Goal: Check status: Check status

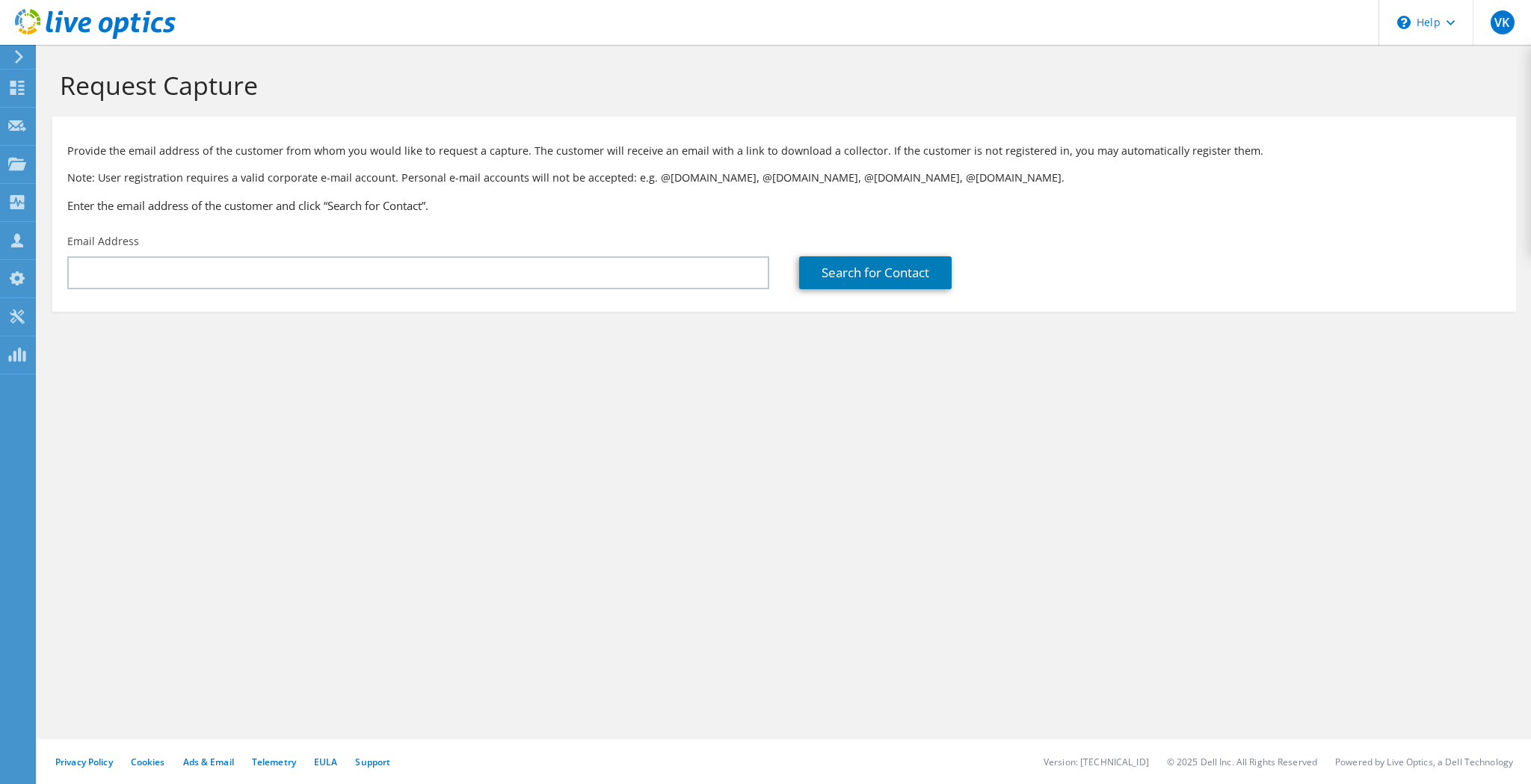
click at [112, 26] on use at bounding box center [95, 24] width 161 height 30
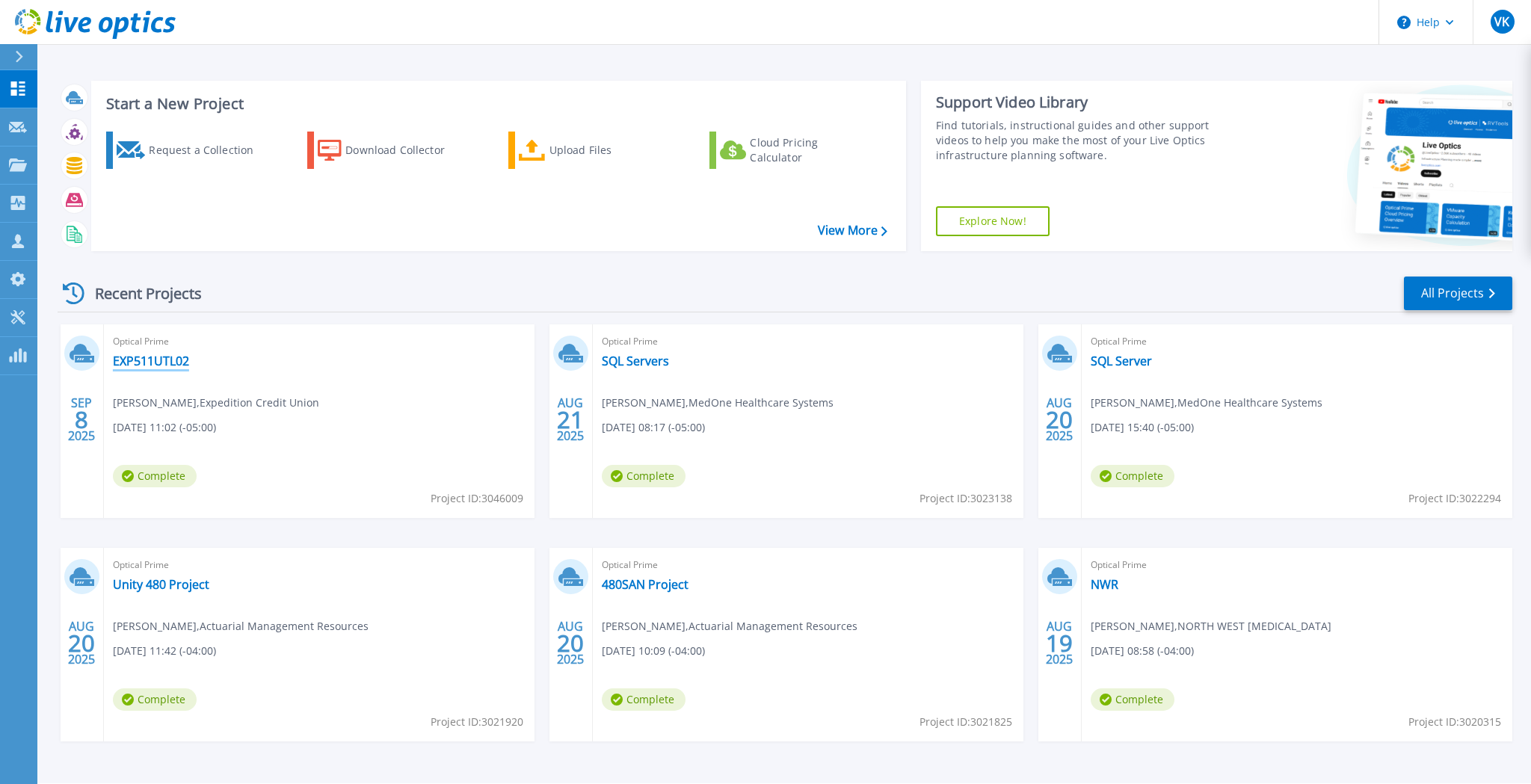
click at [142, 368] on link "EXP511UTL02" at bounding box center [151, 361] width 77 height 15
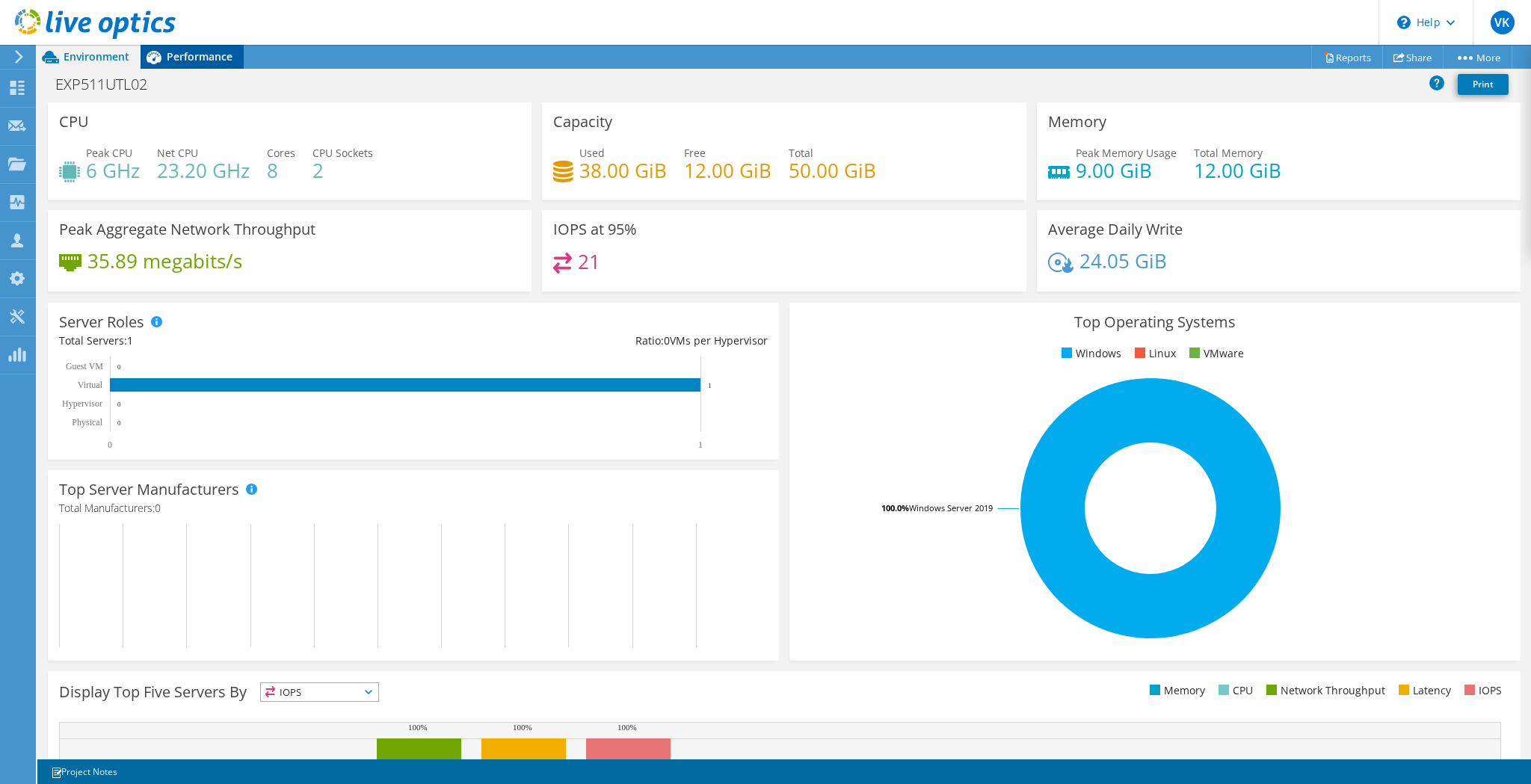
click at [204, 56] on span "Performance" at bounding box center [199, 56] width 66 height 14
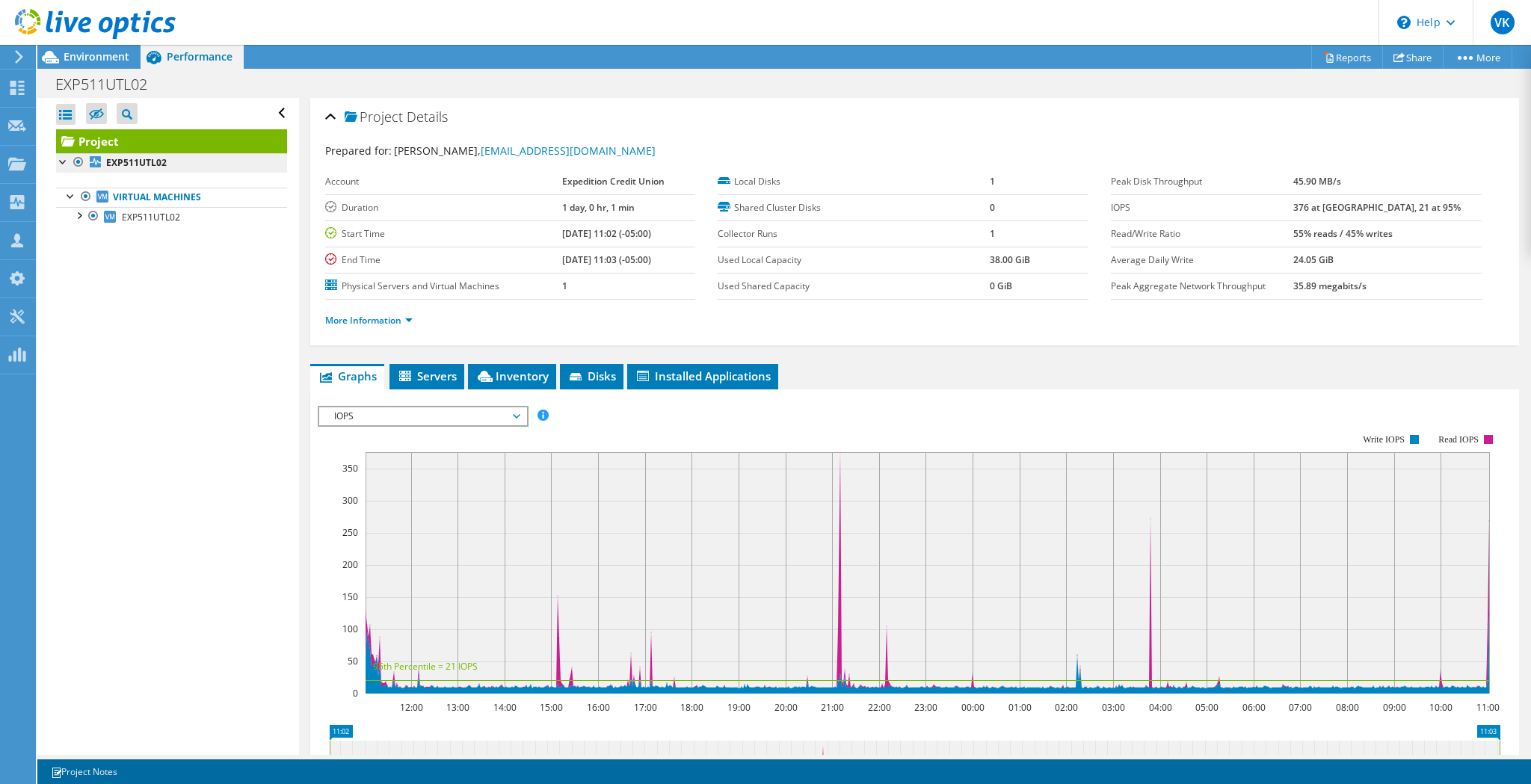
click at [115, 154] on link "EXP511UTL02" at bounding box center [171, 163] width 231 height 20
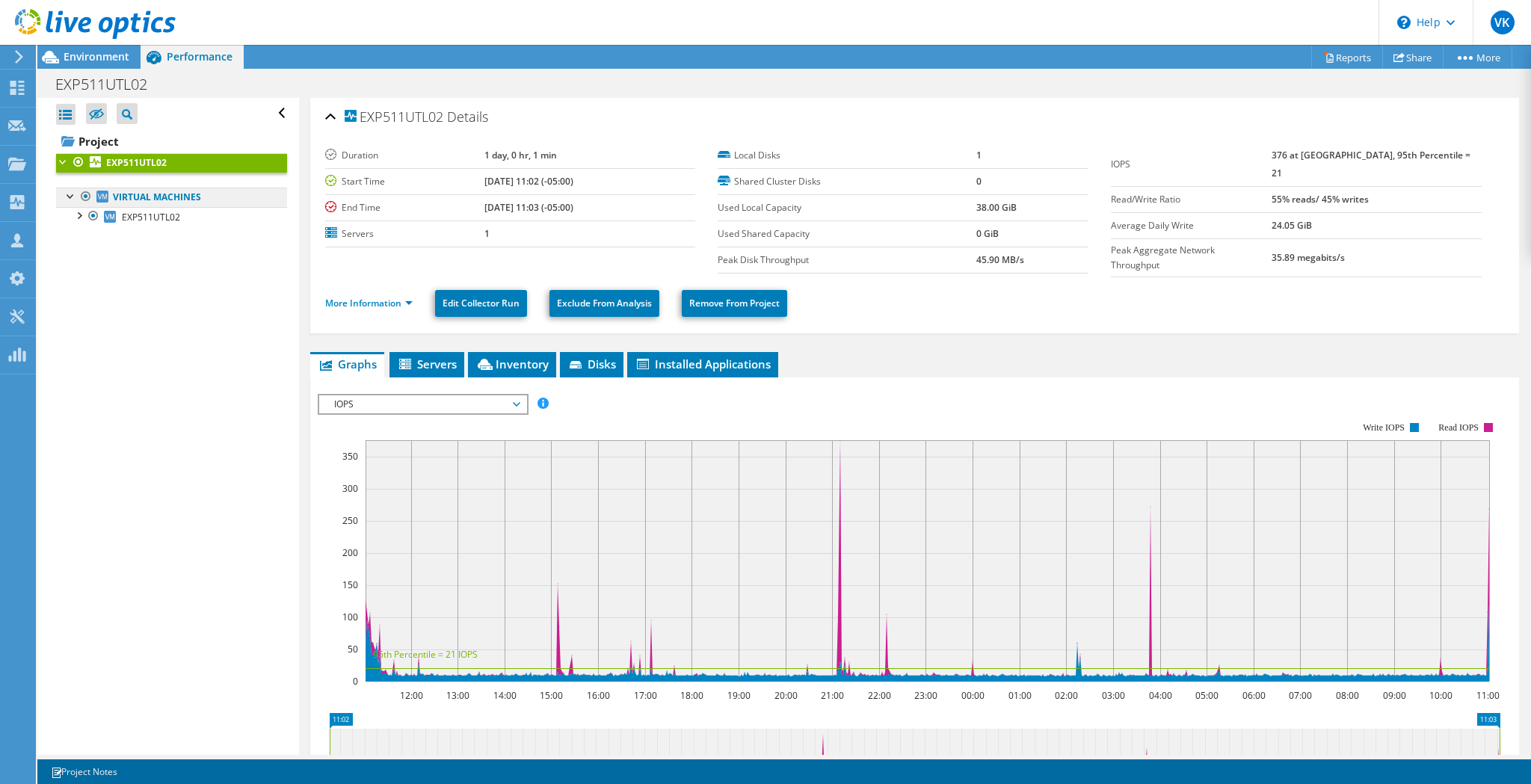
click at [133, 189] on link "Virtual Machines" at bounding box center [171, 198] width 231 height 20
click at [428, 361] on span "Servers" at bounding box center [427, 364] width 60 height 15
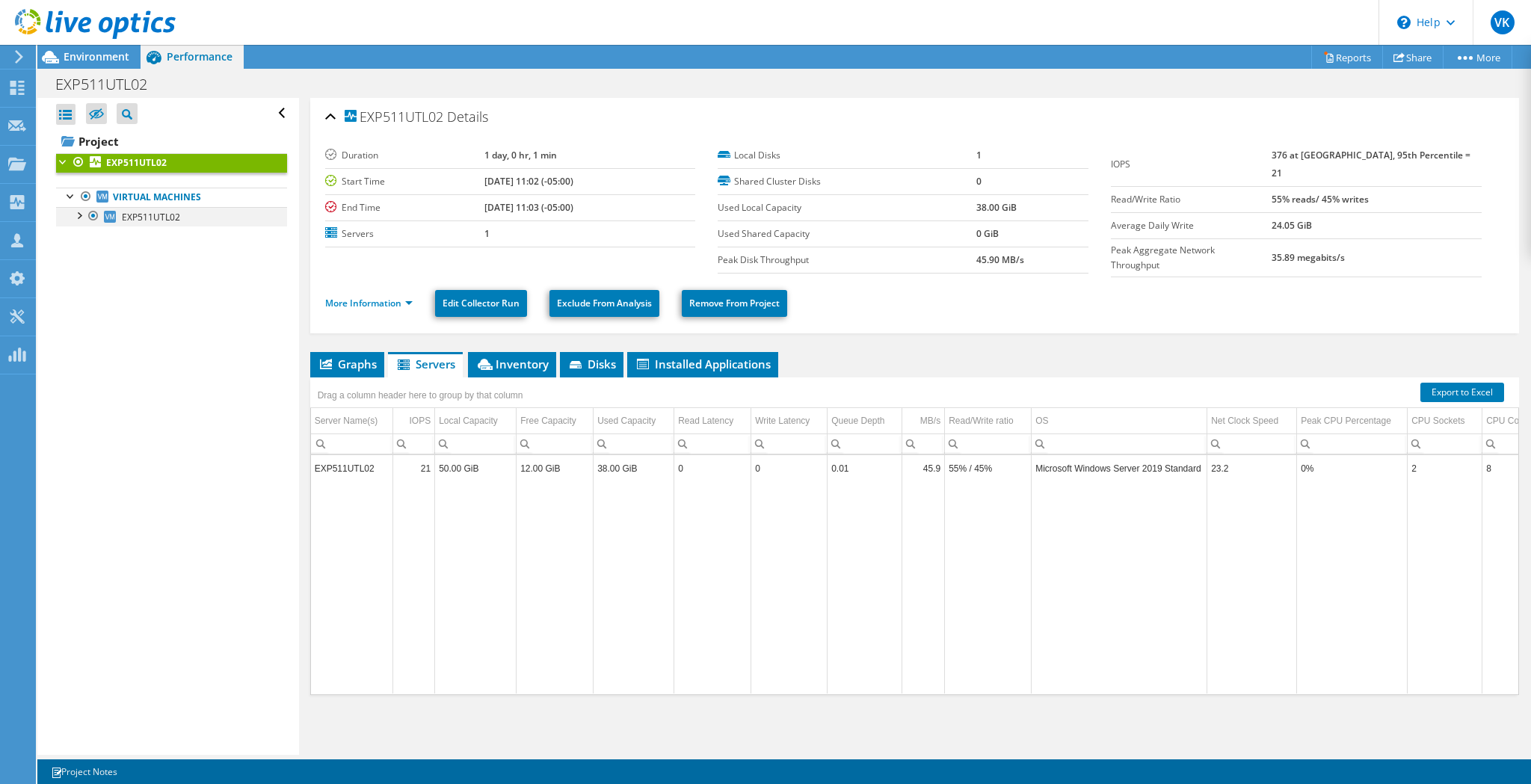
click at [83, 216] on div at bounding box center [78, 214] width 15 height 15
click at [505, 358] on span "Inventory" at bounding box center [512, 364] width 73 height 15
